Goal: Subscribe to service/newsletter

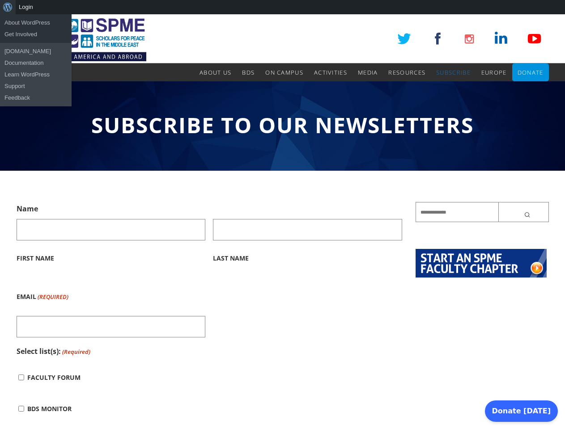
click at [282, 7] on div "About WordPress About WordPress Get Involved [DOMAIN_NAME] Documentation Learn …" at bounding box center [282, 7] width 565 height 14
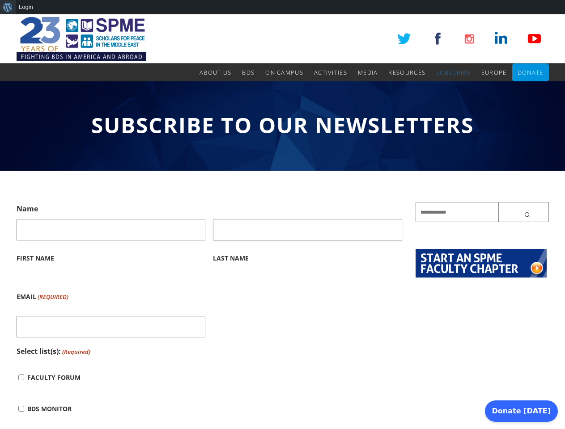
click at [282, 222] on input "Last Name" at bounding box center [307, 229] width 189 height 21
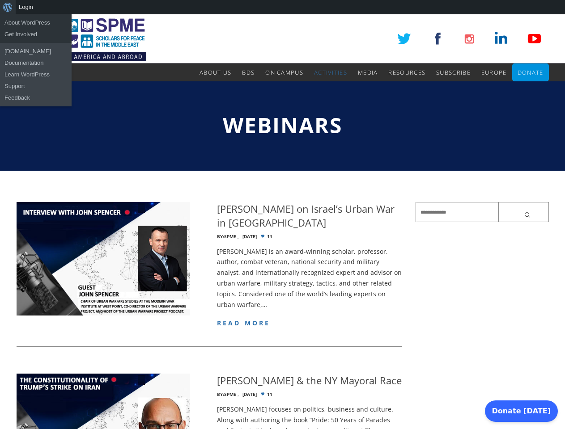
click at [282, 7] on div "About WordPress About WordPress Get Involved [DOMAIN_NAME] Documentation Learn …" at bounding box center [282, 7] width 565 height 14
